Goal: Information Seeking & Learning: Check status

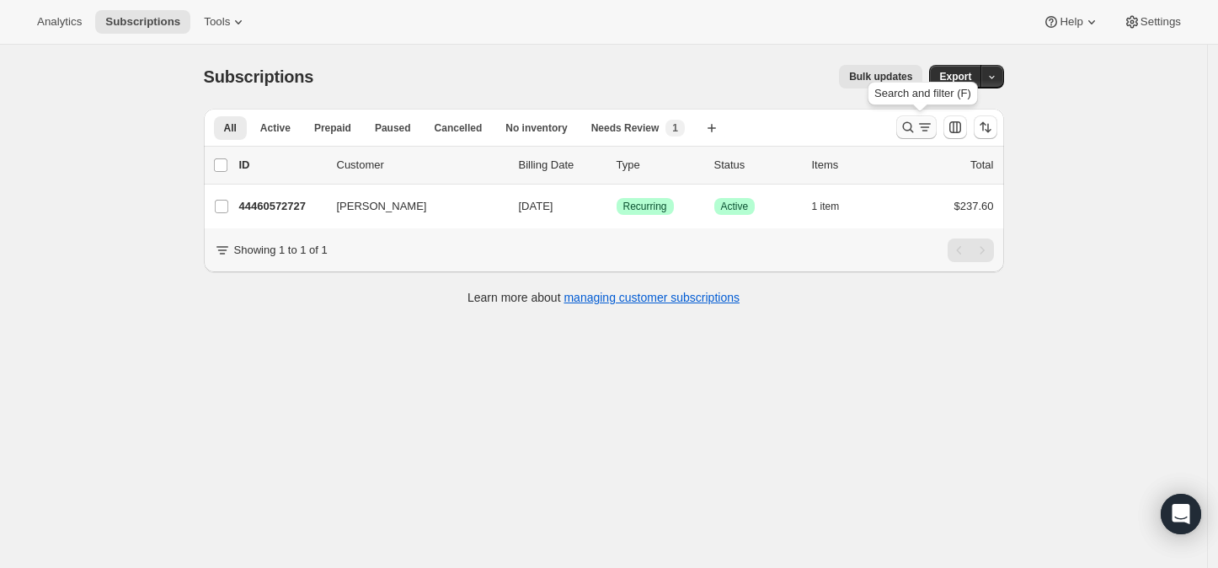
click at [910, 128] on icon "Search and filter results" at bounding box center [907, 127] width 17 height 17
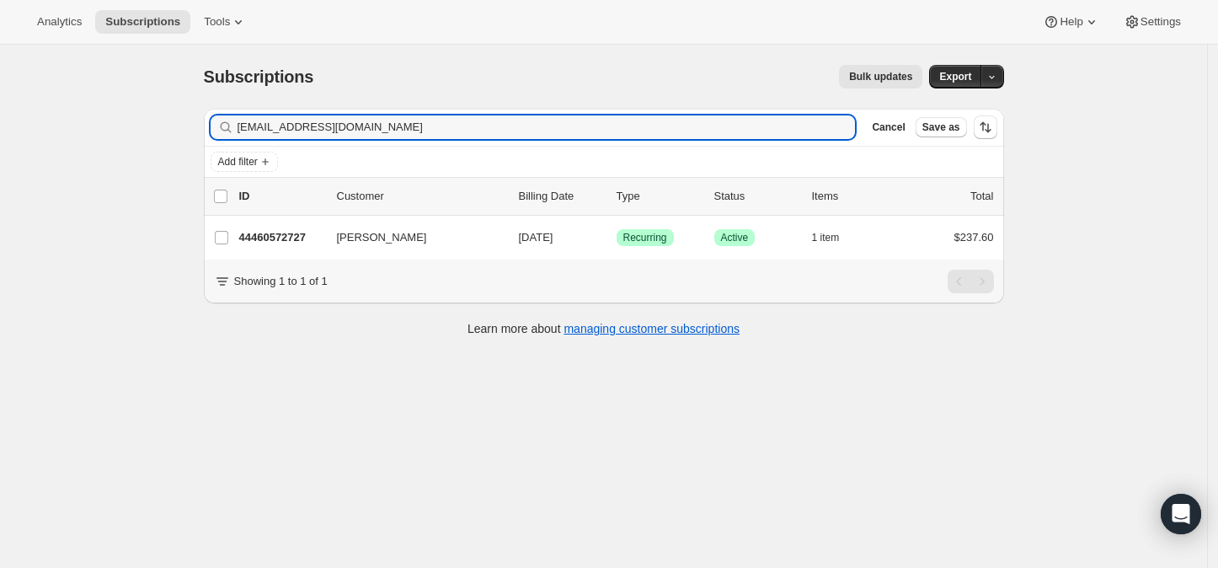
drag, startPoint x: 379, startPoint y: 125, endPoint x: 216, endPoint y: 135, distance: 163.7
click at [216, 135] on div "[EMAIL_ADDRESS][DOMAIN_NAME] Clear" at bounding box center [533, 127] width 645 height 24
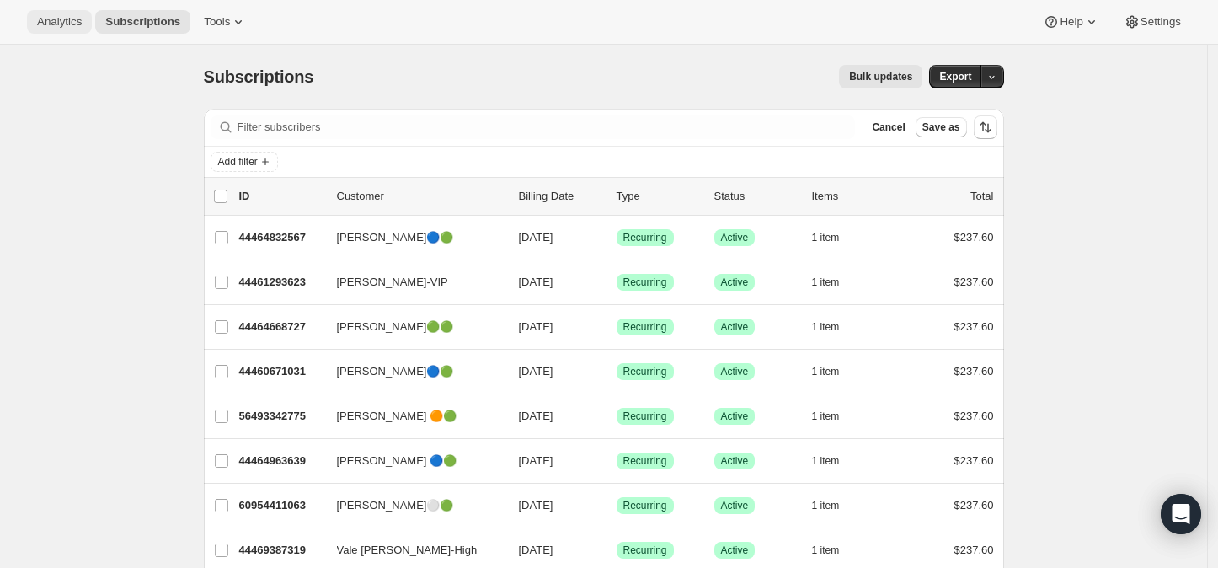
click at [61, 24] on span "Analytics" at bounding box center [59, 21] width 45 height 13
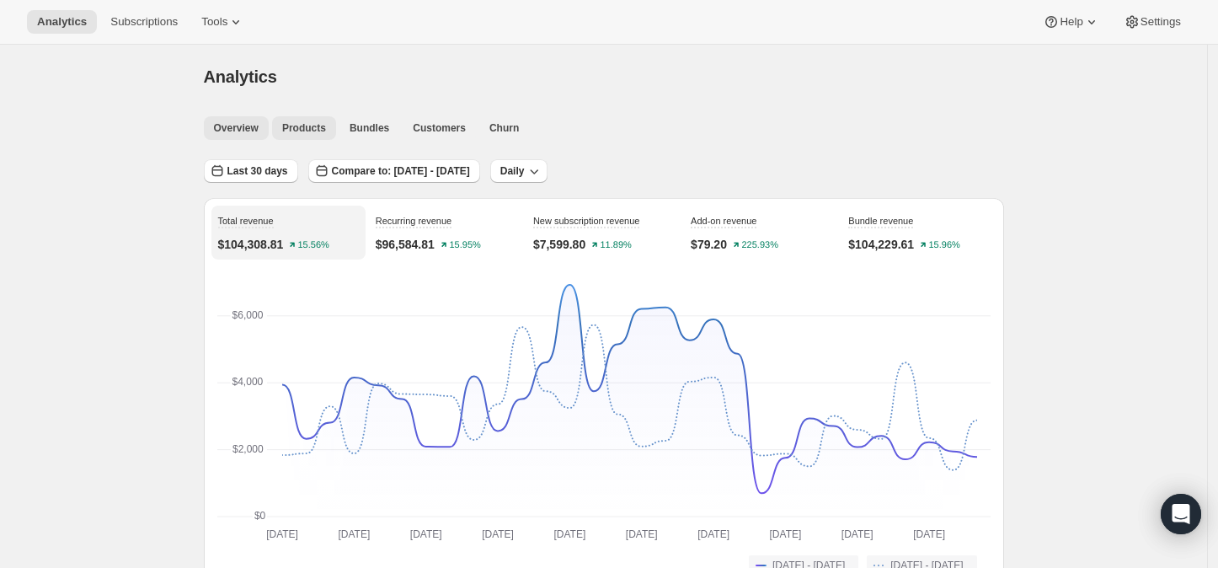
click at [310, 131] on span "Products" at bounding box center [304, 127] width 44 height 13
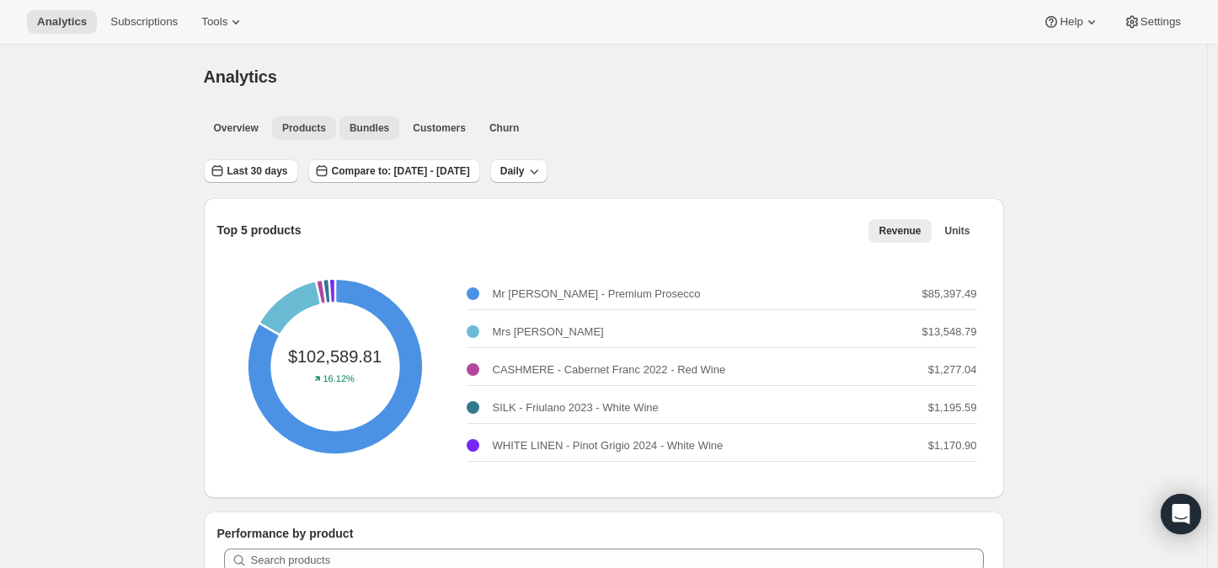
click at [377, 124] on span "Bundles" at bounding box center [370, 127] width 40 height 13
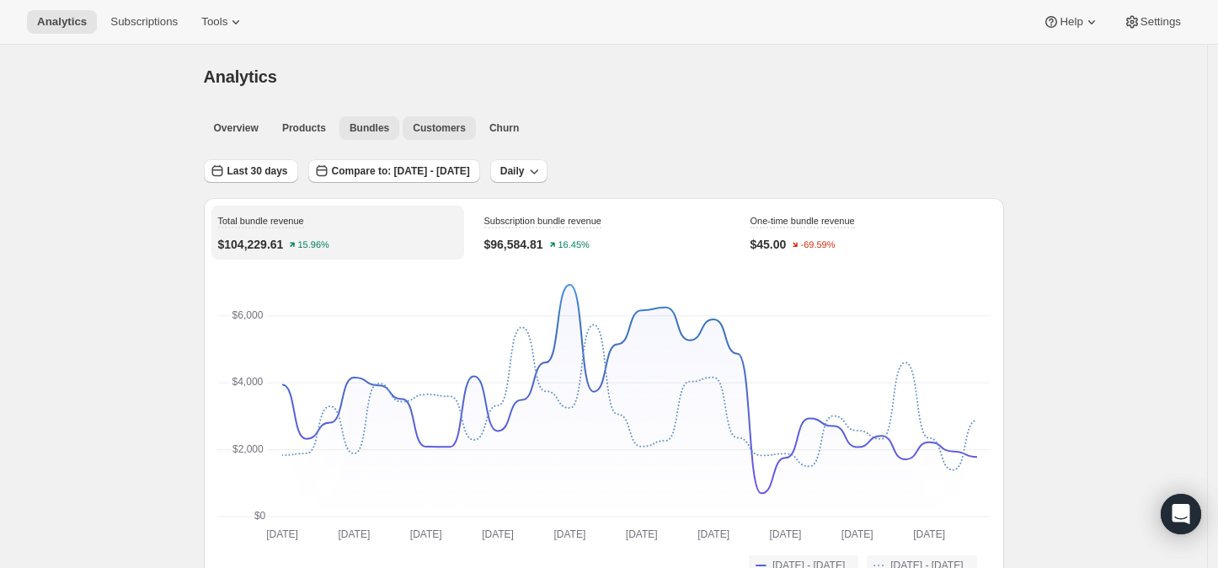
click at [424, 126] on span "Customers" at bounding box center [439, 127] width 53 height 13
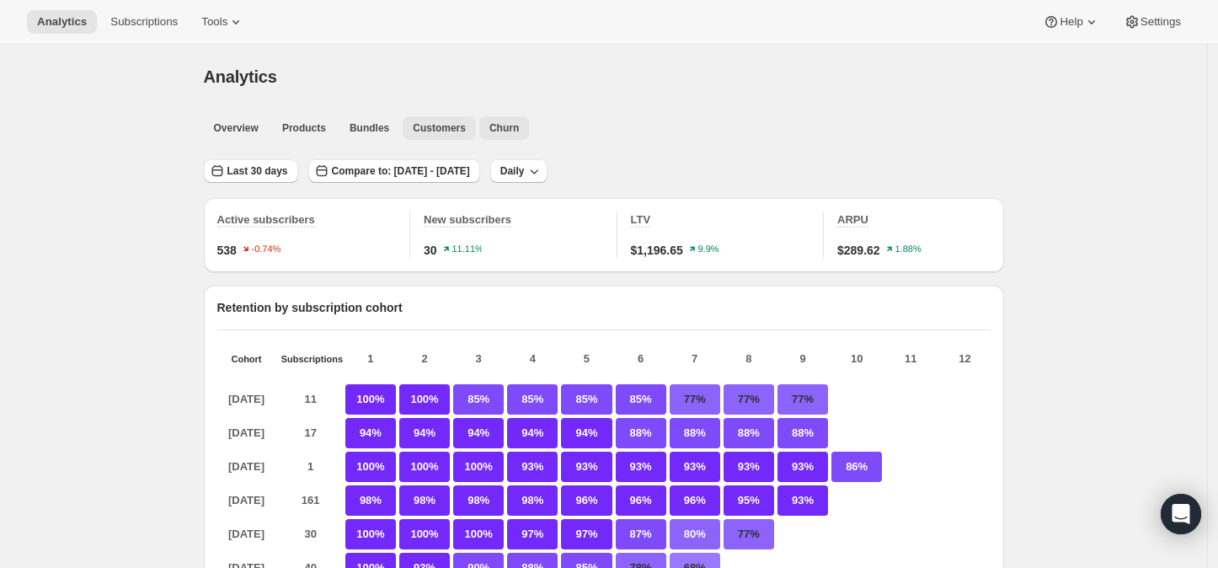
click at [494, 116] on button "Churn" at bounding box center [504, 128] width 50 height 24
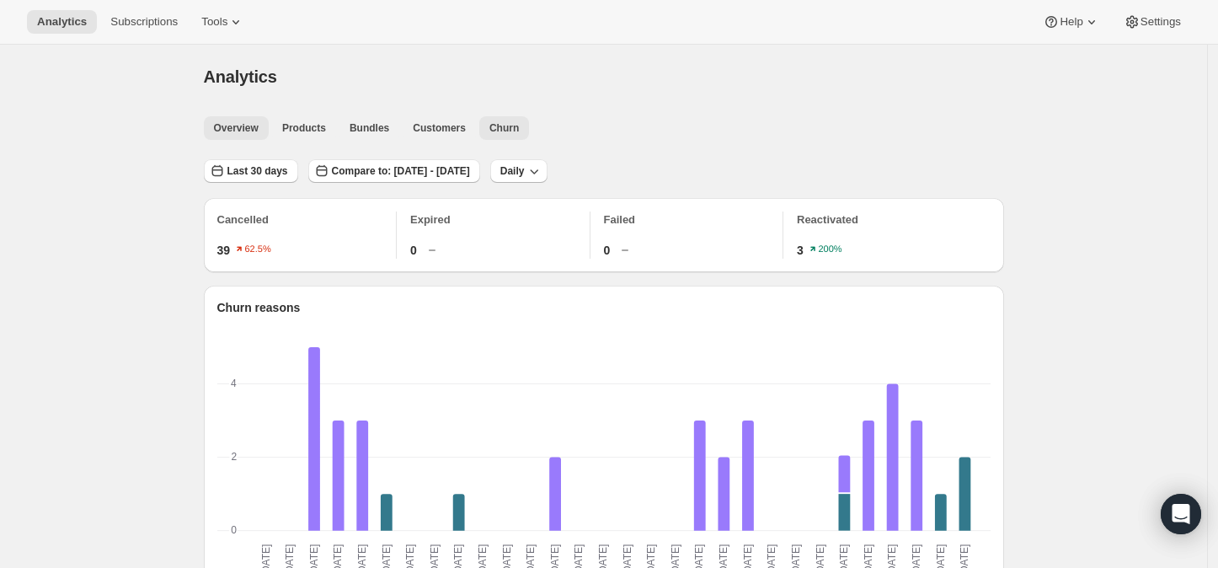
click at [243, 124] on span "Overview" at bounding box center [236, 127] width 45 height 13
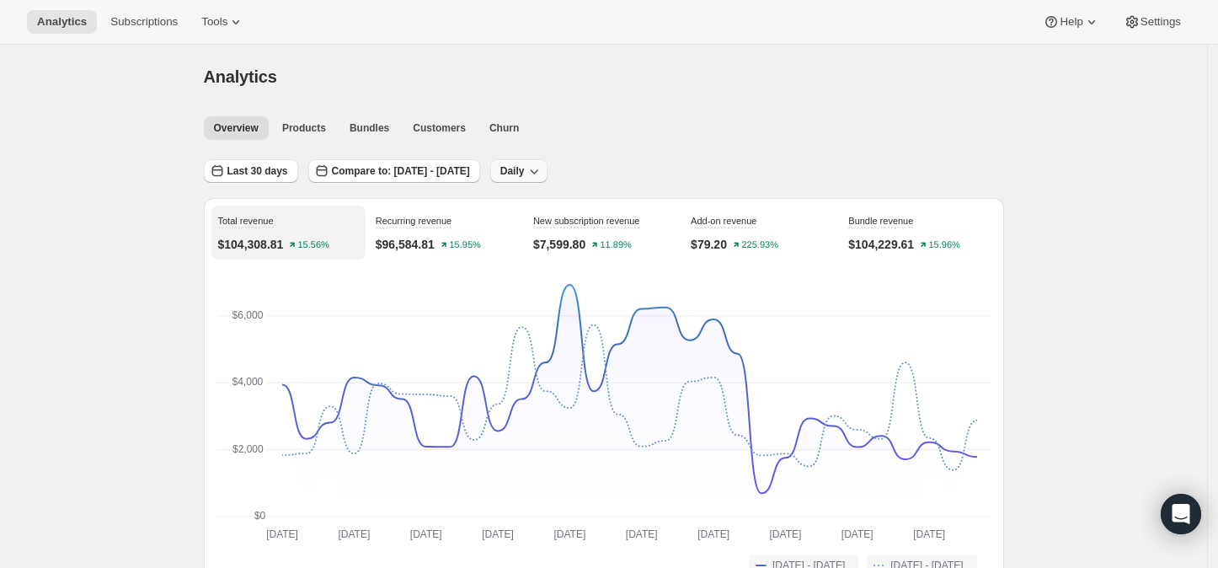
click at [542, 164] on icon "button" at bounding box center [534, 171] width 17 height 17
click at [619, 125] on ul "Overview Products Bundles Customers Churn More views" at bounding box center [598, 127] width 797 height 24
